Goal: Connect with others: Connect with others

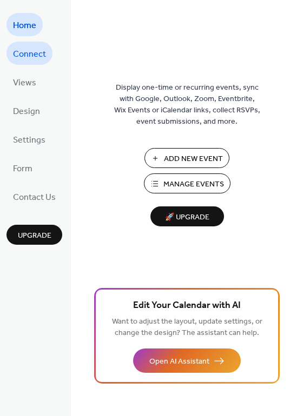
click at [36, 56] on span "Connect" at bounding box center [29, 54] width 33 height 17
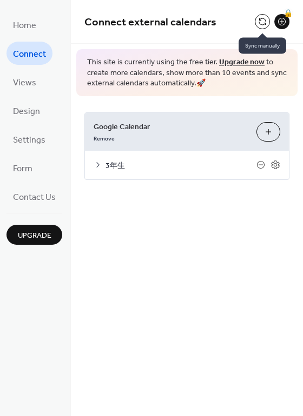
click at [262, 18] on button at bounding box center [262, 21] width 15 height 15
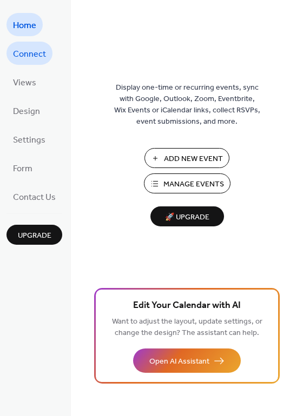
click at [28, 49] on span "Connect" at bounding box center [29, 54] width 33 height 17
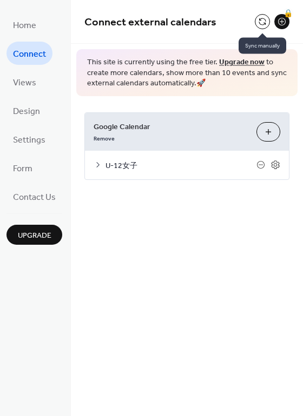
click at [265, 22] on button at bounding box center [262, 21] width 15 height 15
